Goal: Transaction & Acquisition: Purchase product/service

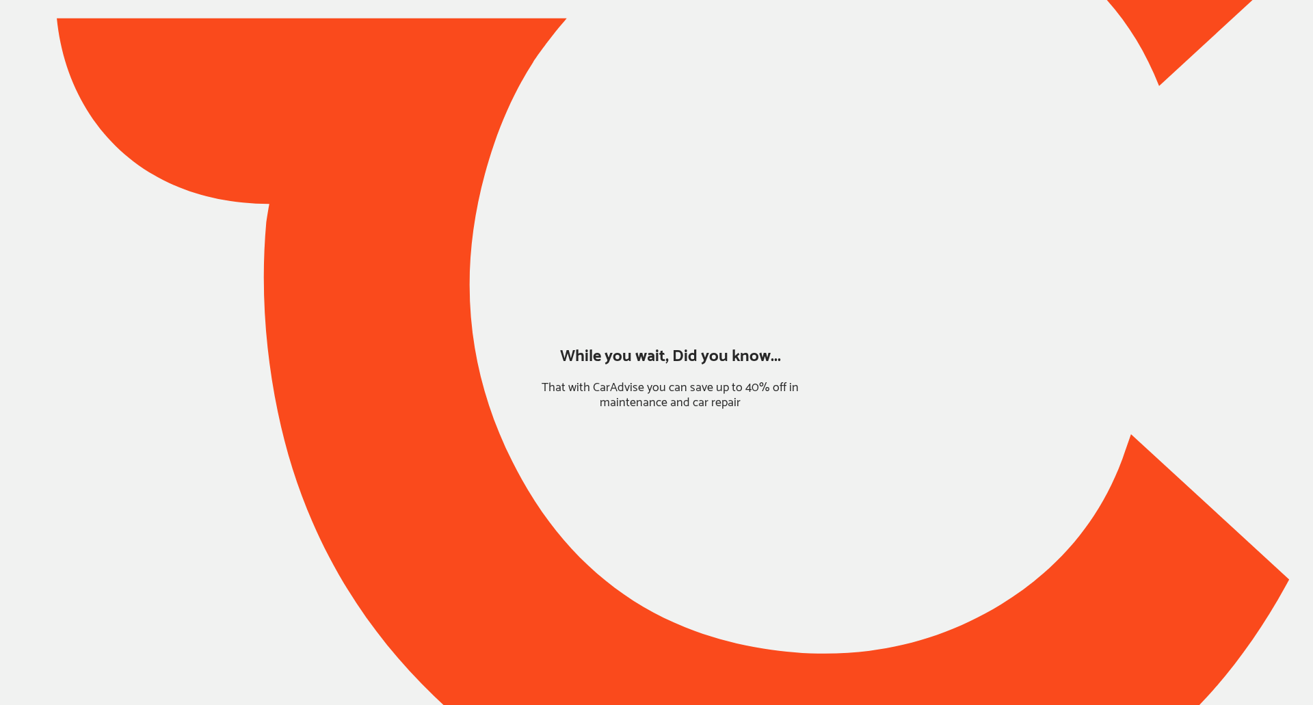
type input "*******"
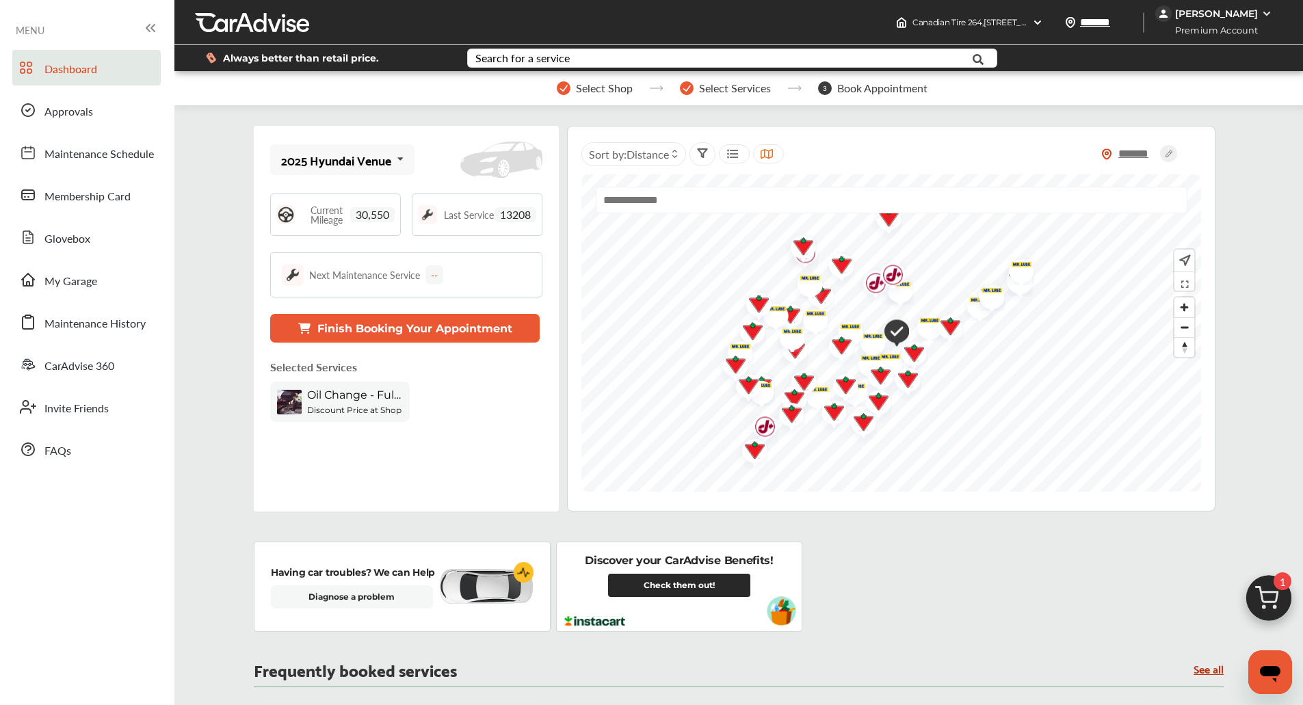
click at [1252, 608] on img at bounding box center [1269, 602] width 66 height 66
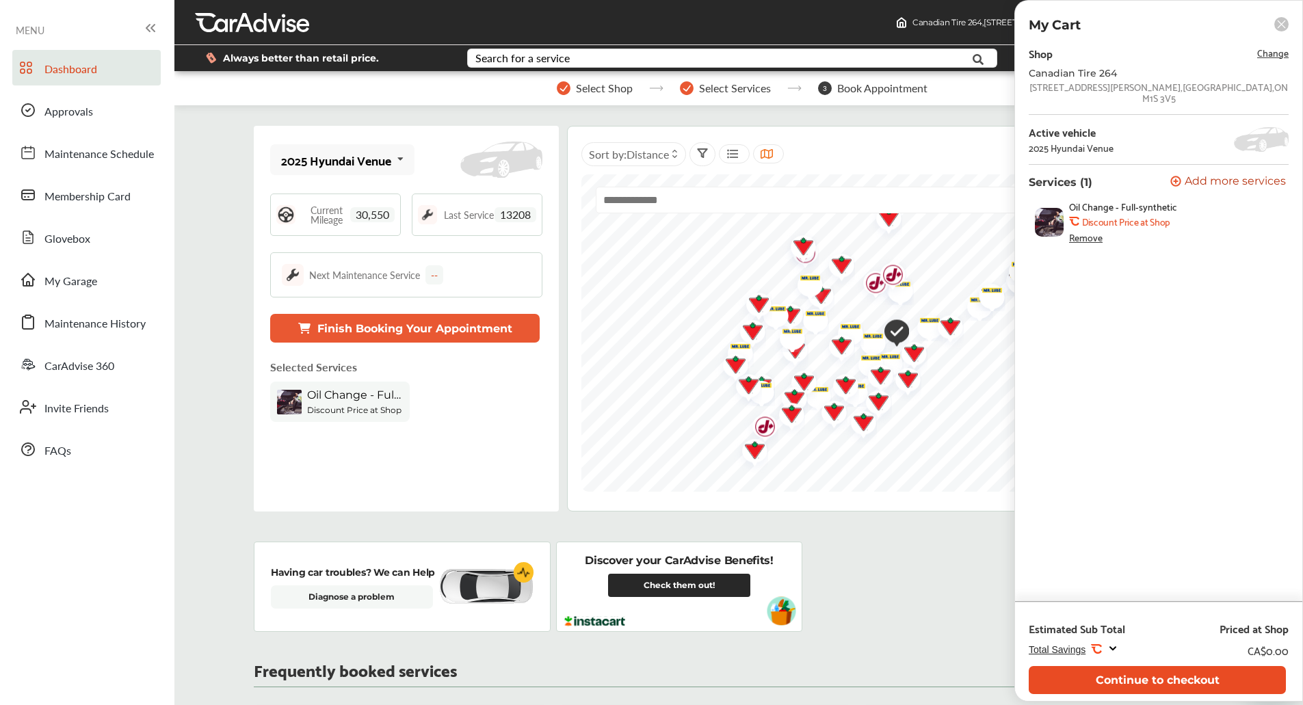
click at [1154, 683] on button "Continue to checkout" at bounding box center [1157, 680] width 257 height 28
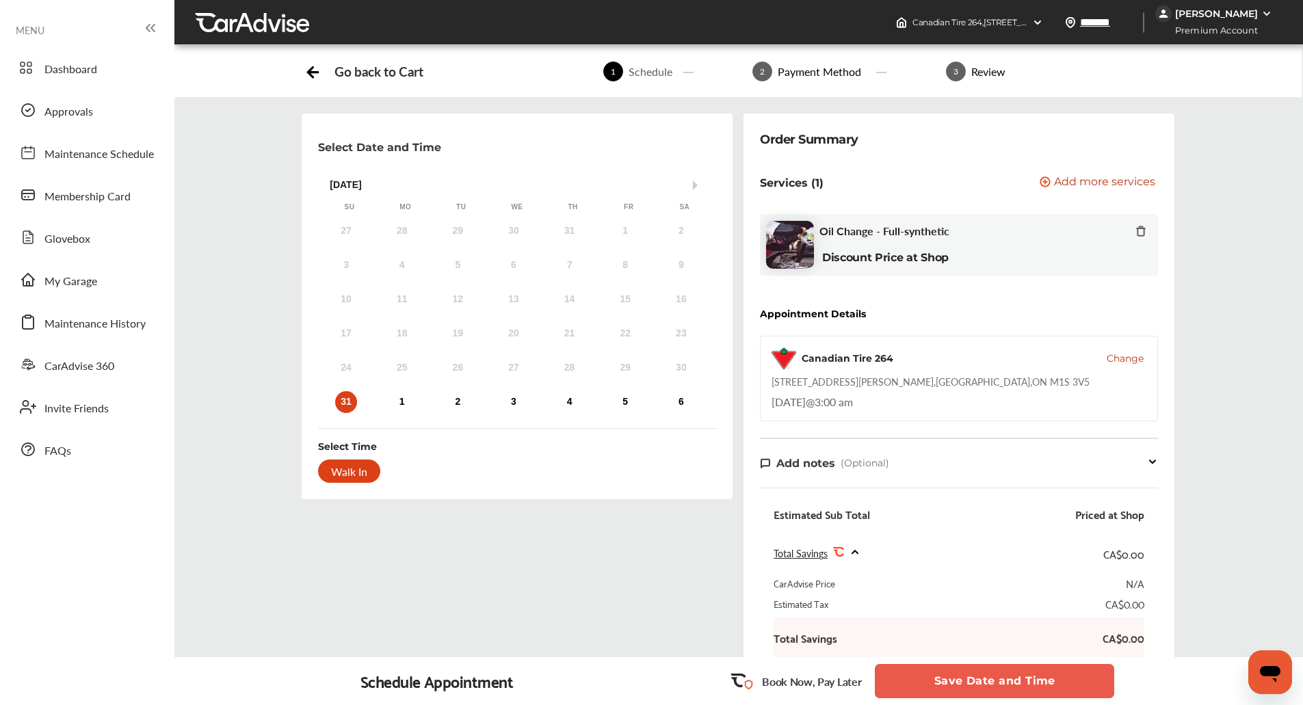
scroll to position [244, 0]
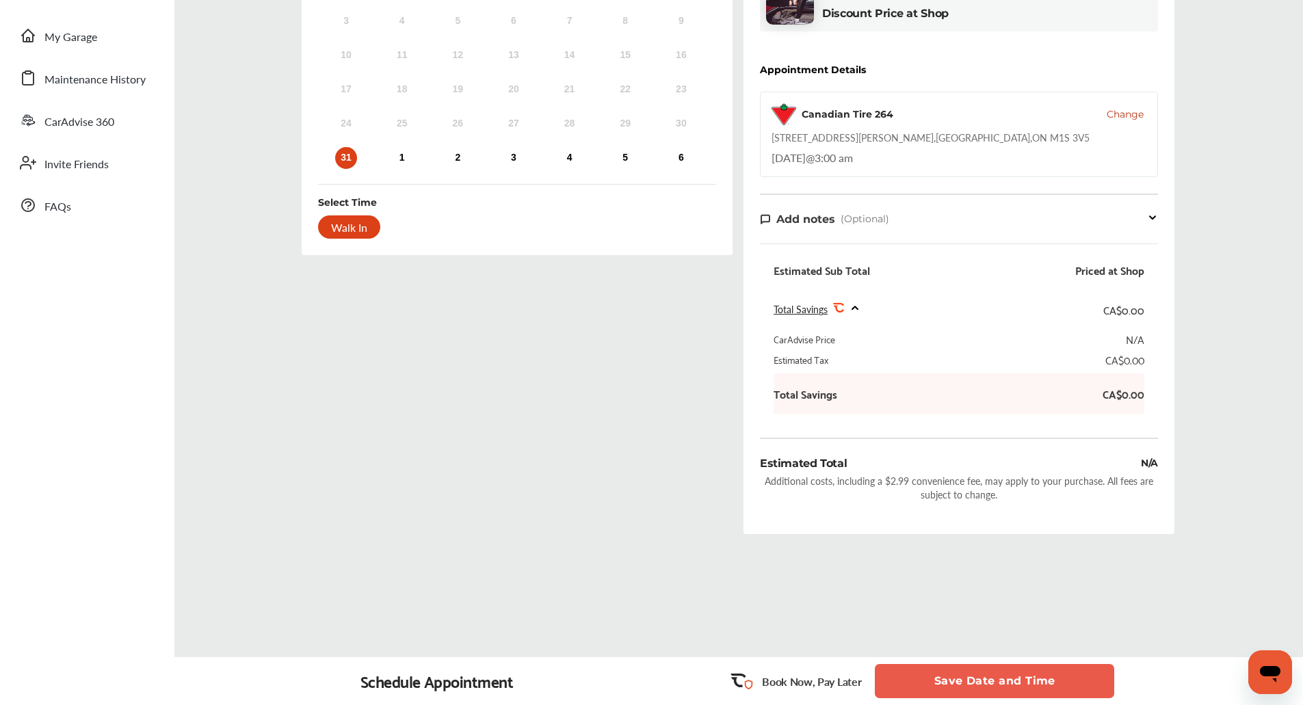
click at [971, 679] on button "Save Date and Time" at bounding box center [994, 681] width 239 height 34
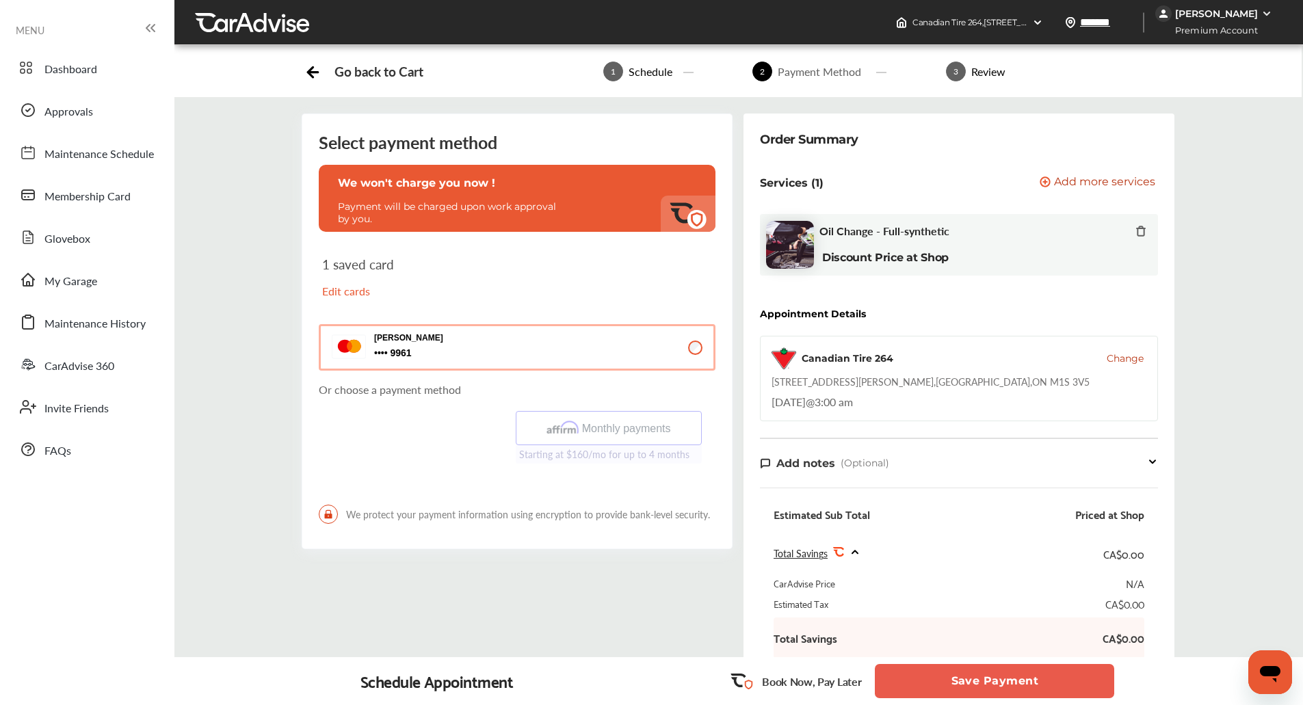
click at [1296, 198] on div "Select payment method We won't charge you now ! Payment will be charged upon wo…" at bounding box center [737, 474] width 1149 height 720
click at [1269, 181] on div "Select payment method We won't charge you now ! Payment will be charged upon wo…" at bounding box center [737, 474] width 1149 height 720
